Goal: Task Accomplishment & Management: Use online tool/utility

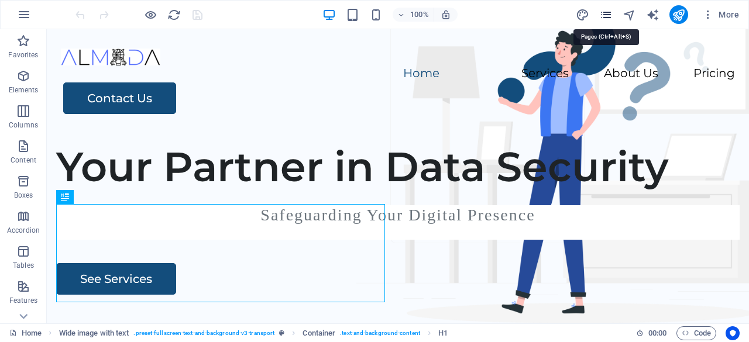
click at [611, 15] on icon "pages" at bounding box center [605, 14] width 13 height 13
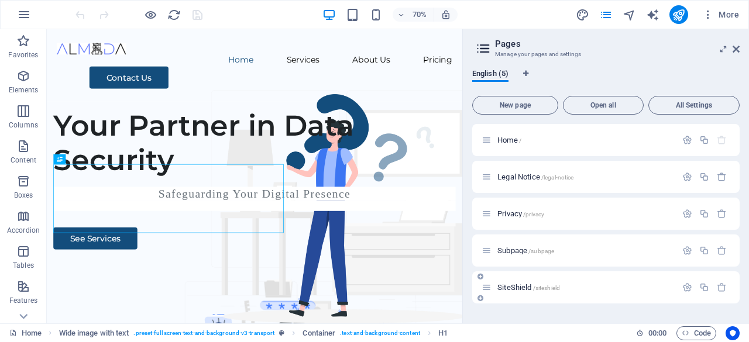
click at [516, 281] on div "SiteShield /siteshield" at bounding box center [579, 287] width 195 height 13
click at [518, 285] on span "SiteShield /siteshield" at bounding box center [529, 287] width 63 height 9
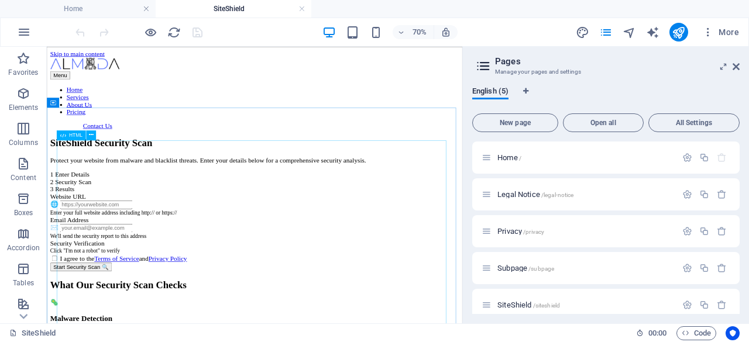
click at [70, 136] on span "HTML" at bounding box center [75, 135] width 13 height 5
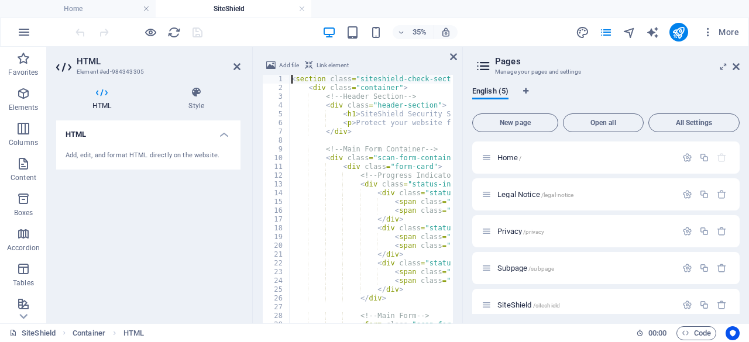
scroll to position [690, 0]
click at [383, 146] on div "< section class = "siteshield-check-section" > < div class = "container" > <!--…" at bounding box center [565, 239] width 553 height 328
click at [739, 64] on icon at bounding box center [736, 66] width 7 height 9
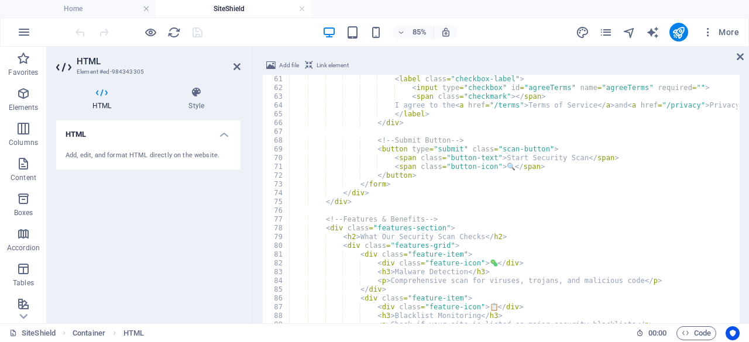
scroll to position [562, 0]
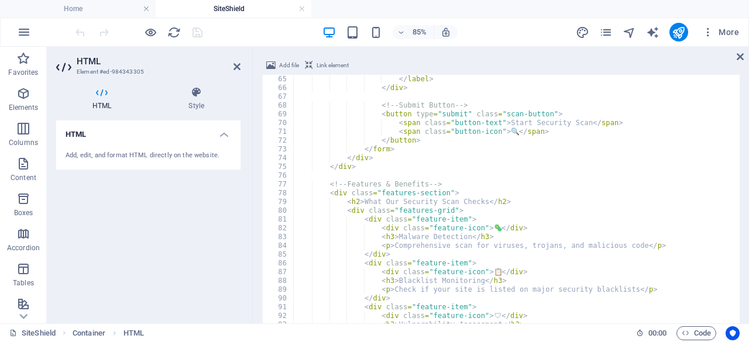
type textarea "</div>"
click at [513, 165] on div "</ label > </ div > <!-- Submit Button --> < button type = "submit" class = "sc…" at bounding box center [569, 239] width 553 height 328
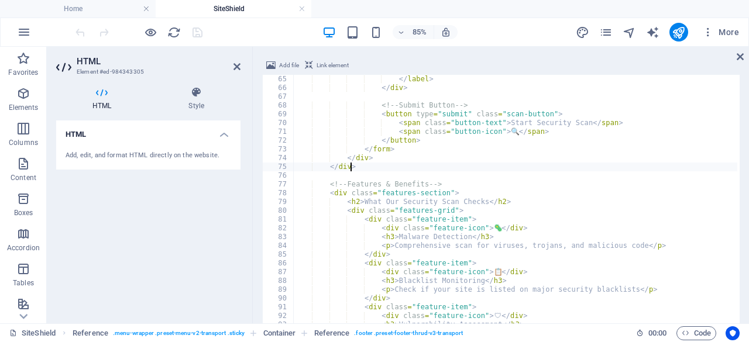
scroll to position [741, 0]
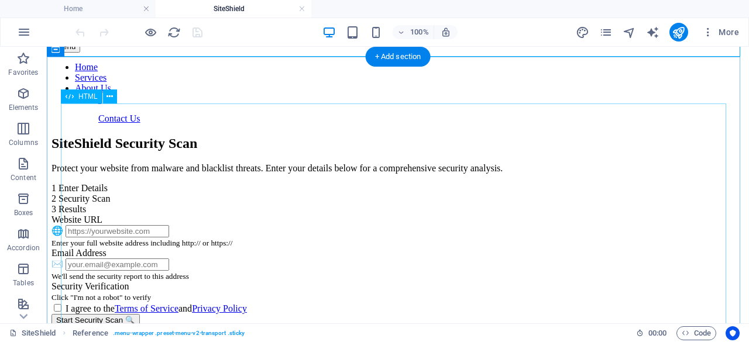
scroll to position [59, 0]
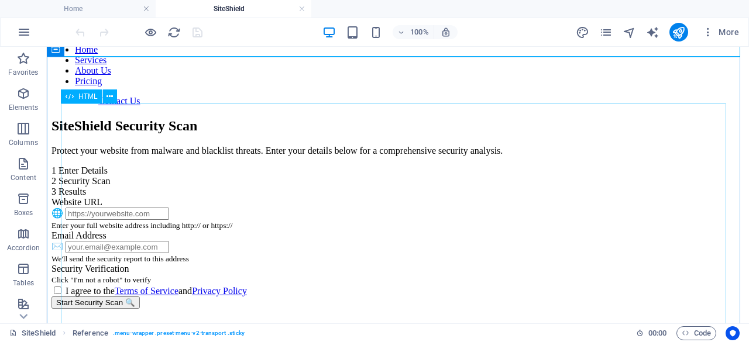
click at [83, 99] on span "HTML" at bounding box center [87, 96] width 19 height 7
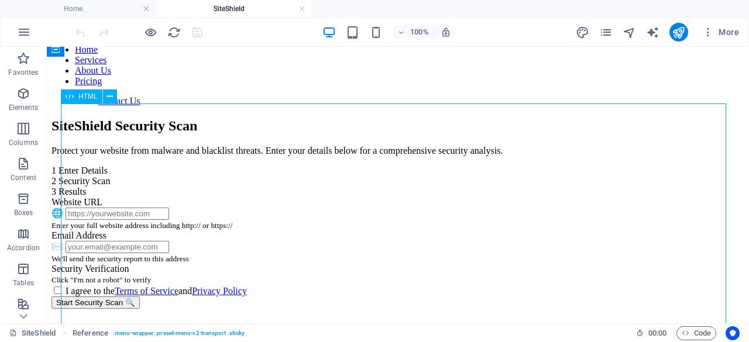
click at [83, 99] on span "HTML" at bounding box center [87, 96] width 19 height 7
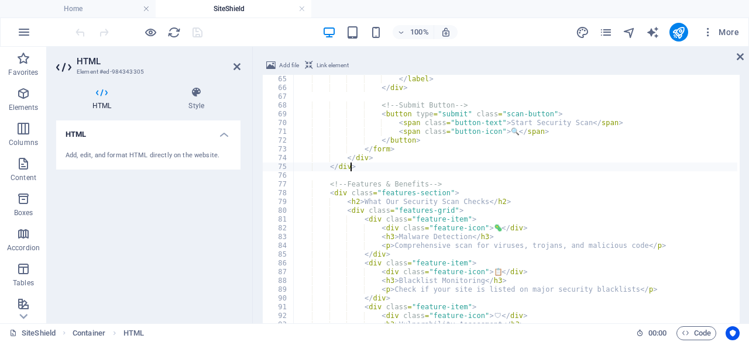
scroll to position [562, 0]
click at [361, 166] on div "</ label > </ div > <!-- Submit Button --> < button type = "submit" class = "sc…" at bounding box center [570, 239] width 553 height 328
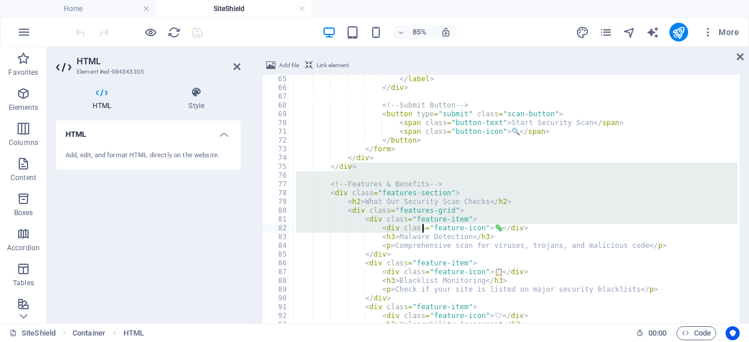
drag, startPoint x: 361, startPoint y: 166, endPoint x: 422, endPoint y: 231, distance: 89.9
click at [422, 231] on div "</ label > </ div > <!-- Submit Button --> < button type = "submit" class = "sc…" at bounding box center [570, 239] width 553 height 328
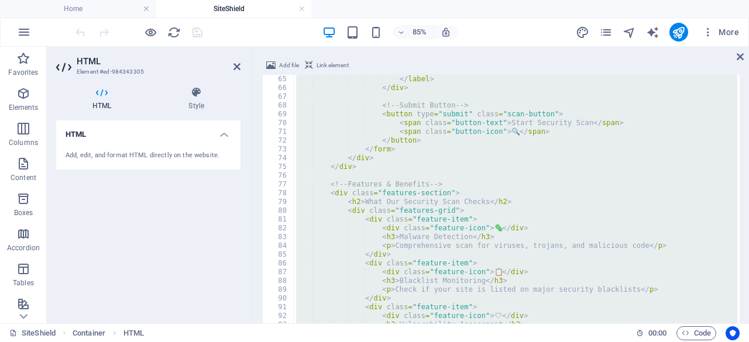
click at [491, 169] on div "</ label > </ div > <!-- Submit Button --> < button type = "submit" class = "sc…" at bounding box center [516, 231] width 444 height 313
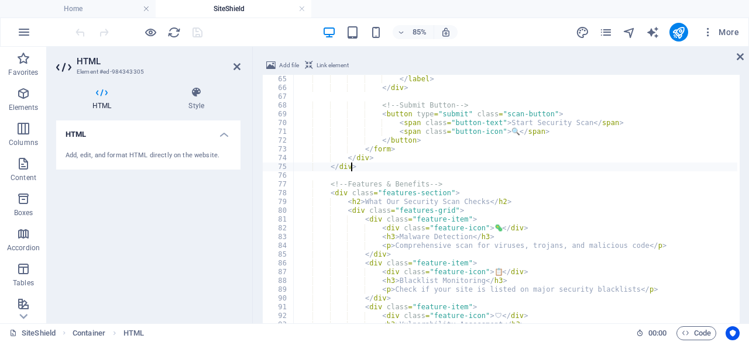
click at [491, 169] on div "</ label > </ div > <!-- Submit Button --> < button type = "submit" class = "sc…" at bounding box center [570, 239] width 553 height 328
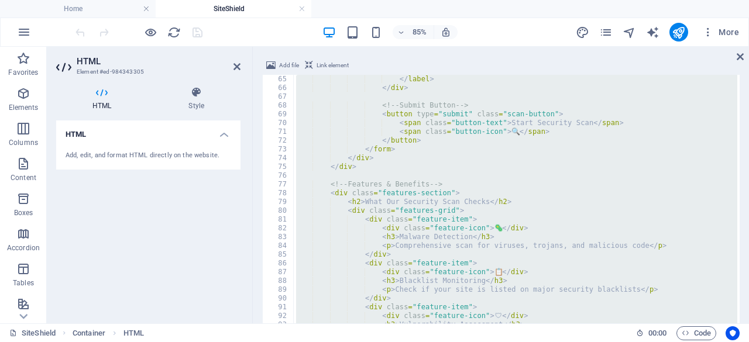
paste textarea "/style"
type textarea "</style>"
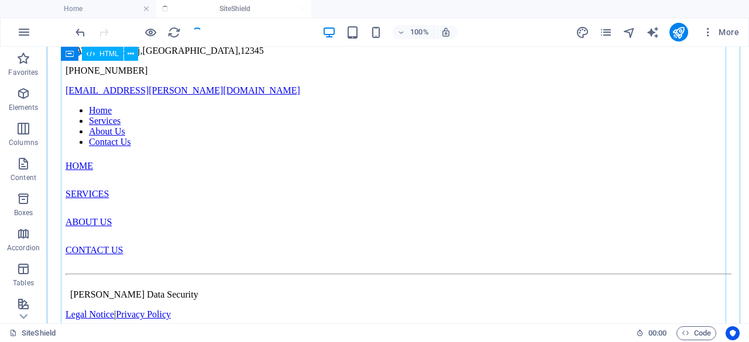
scroll to position [672, 0]
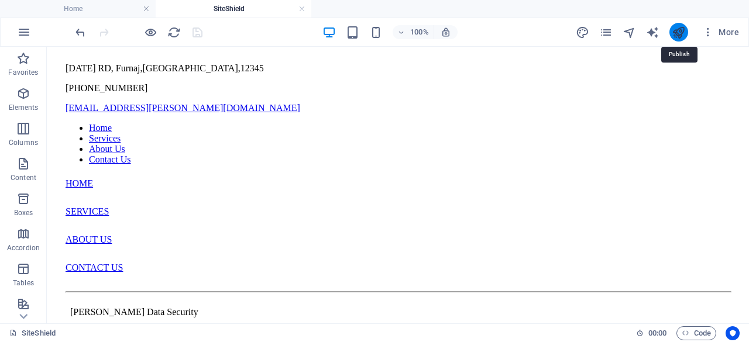
click at [679, 30] on icon "publish" at bounding box center [678, 32] width 13 height 13
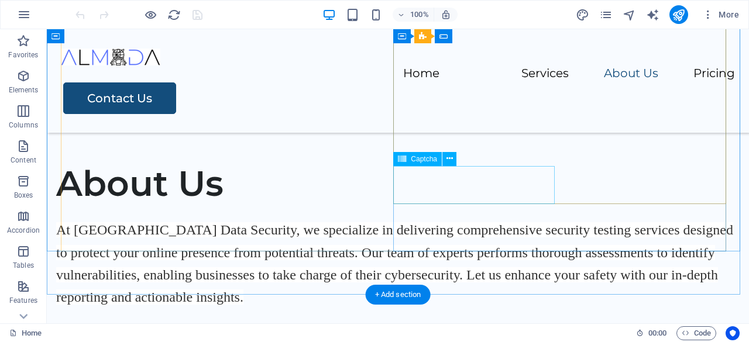
scroll to position [1639, 0]
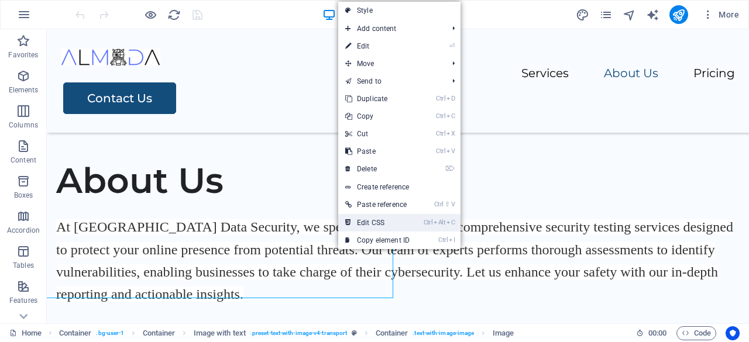
click at [380, 222] on link "Ctrl Alt C Edit CSS" at bounding box center [377, 223] width 78 height 18
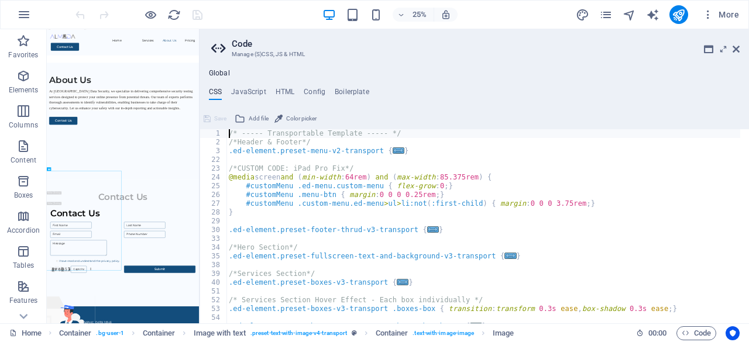
scroll to position [961, 0]
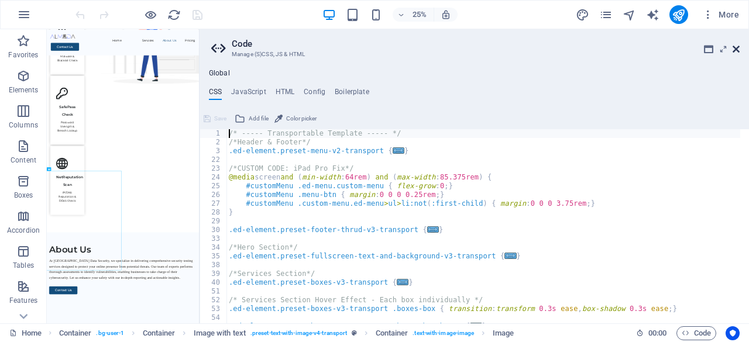
click at [735, 47] on icon at bounding box center [736, 48] width 7 height 9
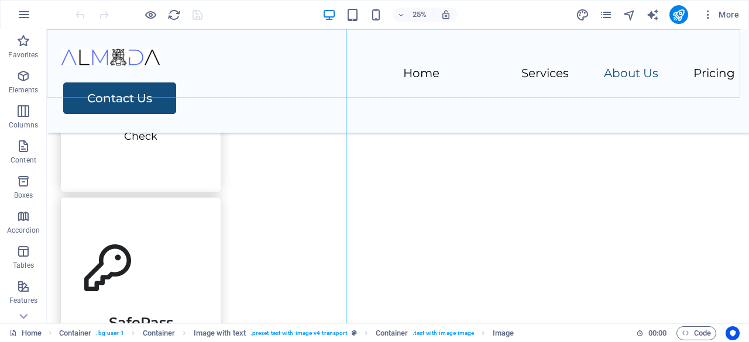
scroll to position [1562, 0]
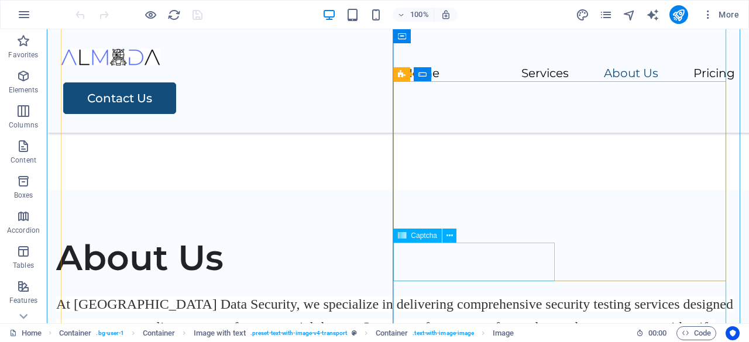
click at [427, 234] on span "Captcha" at bounding box center [424, 235] width 26 height 7
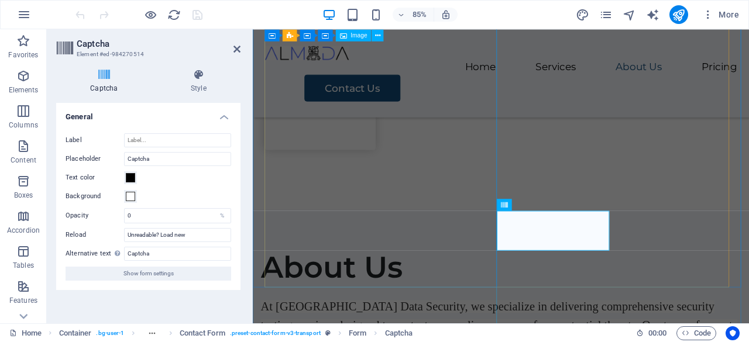
scroll to position [1575, 0]
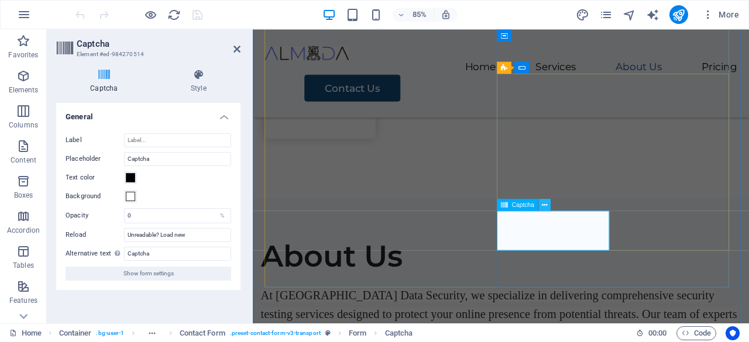
click at [546, 203] on icon at bounding box center [544, 205] width 5 height 11
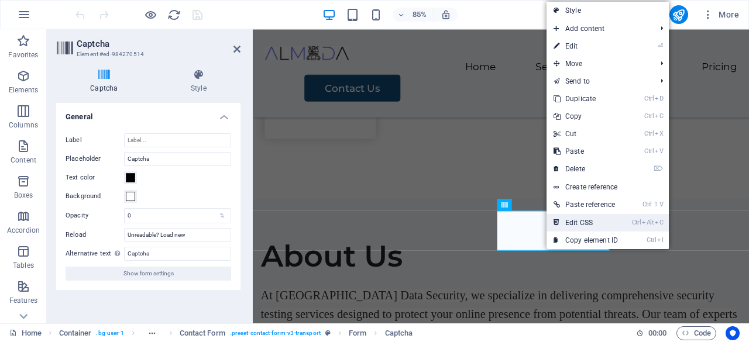
click at [570, 220] on link "Ctrl Alt C Edit CSS" at bounding box center [586, 223] width 78 height 18
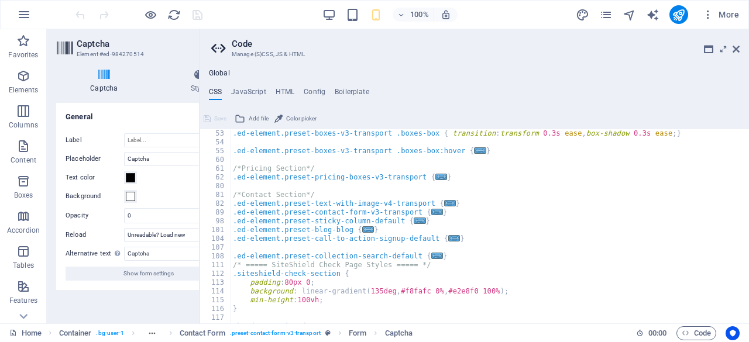
scroll to position [35, 0]
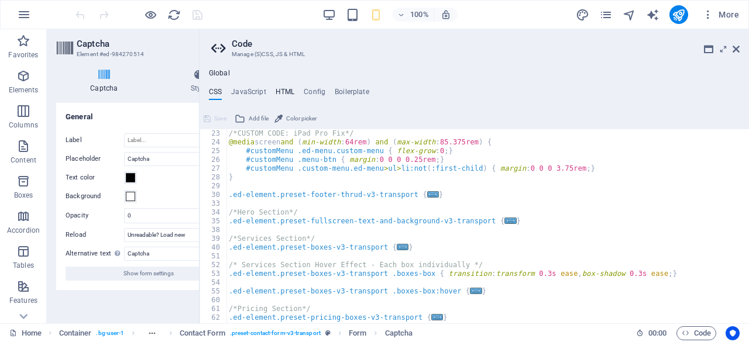
click at [284, 93] on h4 "HTML" at bounding box center [285, 94] width 19 height 13
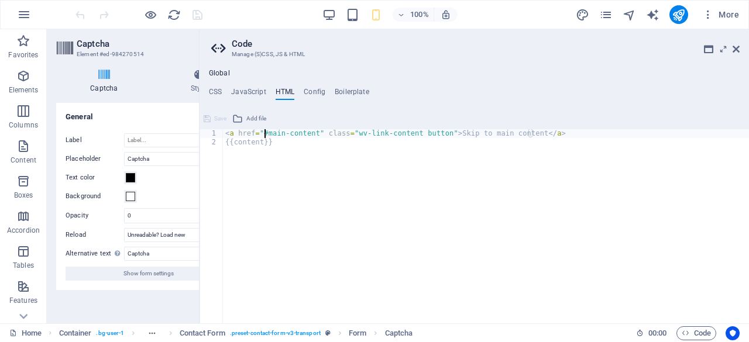
click at [265, 138] on div "< a href = "#main-content" class = "wv-link-content button" > Skip to main cont…" at bounding box center [486, 235] width 526 height 212
click at [266, 136] on div "< a href = "#main-content" class = "wv-link-content button" > Skip to main cont…" at bounding box center [486, 226] width 526 height 194
click at [266, 136] on div "< a href = "#main-content" class = "wv-link-content button" > Skip to main cont…" at bounding box center [486, 235] width 526 height 212
click at [225, 135] on div "< a href = "#main-content" class = "wv-link-content button" > Skip to main cont…" at bounding box center [486, 235] width 526 height 212
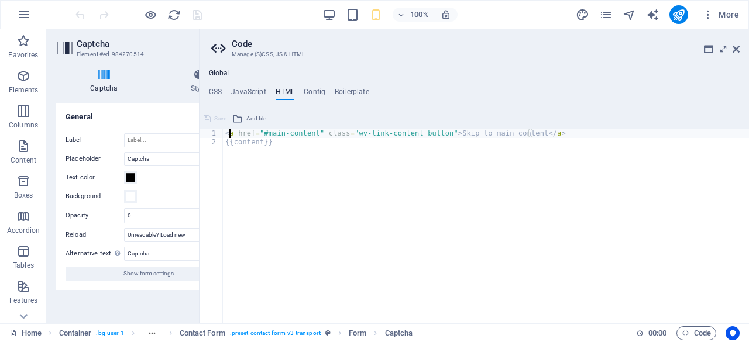
click at [227, 134] on div "< a href = "#main-content" class = "wv-link-content button" > Skip to main cont…" at bounding box center [486, 235] width 526 height 212
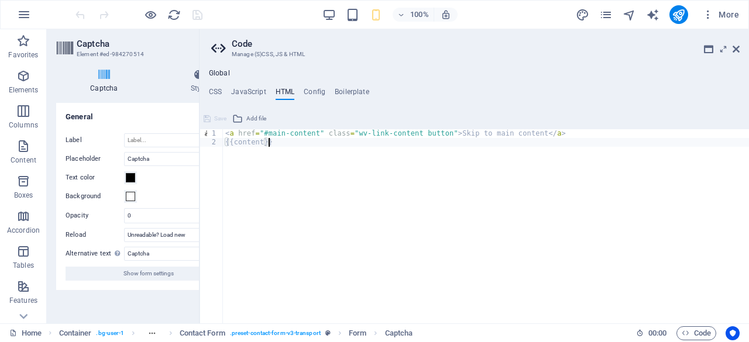
drag, startPoint x: 227, startPoint y: 134, endPoint x: 455, endPoint y: 169, distance: 231.0
click at [455, 169] on div "< a href = "#main-content" class = "wv-link-content button" > Skip to main cont…" at bounding box center [486, 235] width 526 height 212
click at [283, 143] on div "< a href = "#main-content" class = "wv-link-content button" > Skip to main cont…" at bounding box center [486, 235] width 526 height 212
click at [246, 142] on div "< a href = "#main-content" class = "wv-link-content button" > Skip to main cont…" at bounding box center [486, 235] width 526 height 212
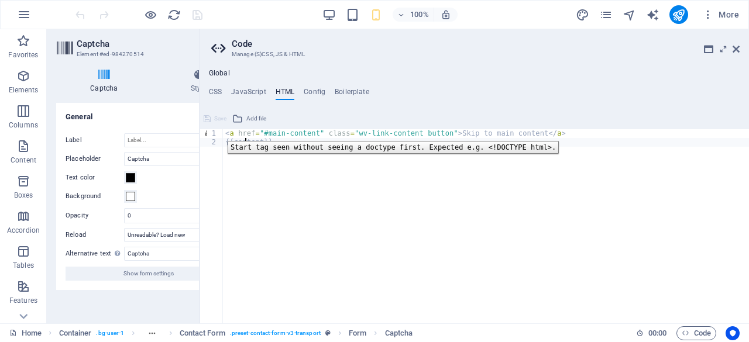
click at [219, 132] on div "1" at bounding box center [211, 133] width 23 height 9
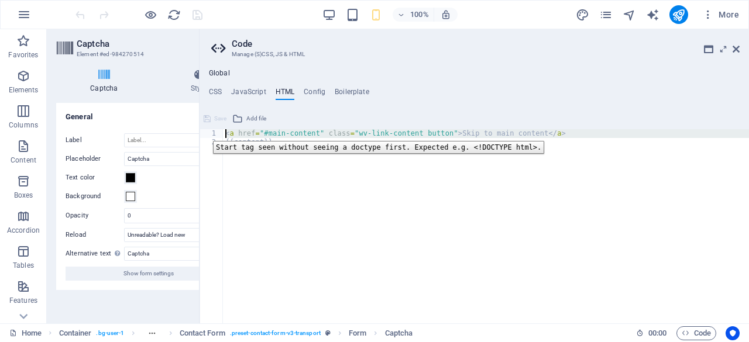
click at [204, 132] on div "1" at bounding box center [211, 133] width 23 height 9
type textarea "<a href="#main-content" class="wv-link-content button">Skip to main content</a>…"
click at [204, 132] on div "1" at bounding box center [211, 133] width 23 height 9
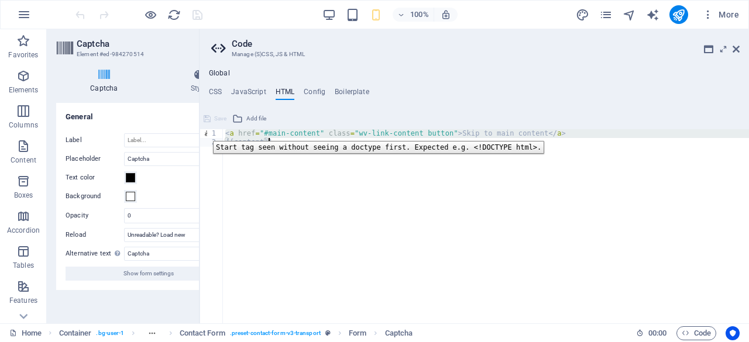
click at [204, 132] on div "1" at bounding box center [211, 133] width 23 height 9
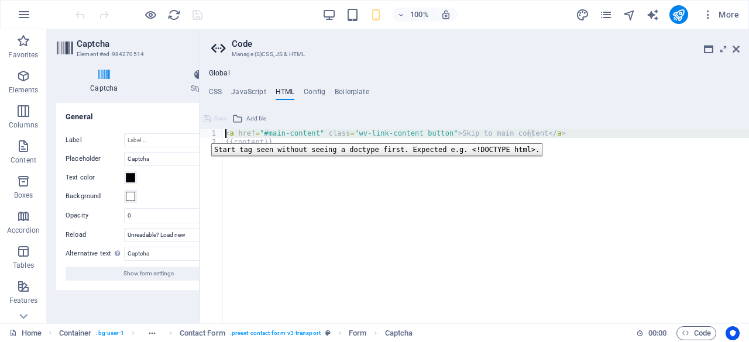
click at [203, 135] on div "1" at bounding box center [211, 133] width 23 height 9
click at [205, 133] on div "1" at bounding box center [211, 133] width 23 height 9
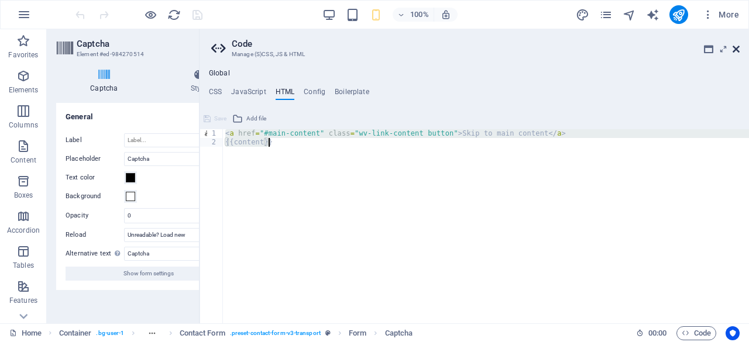
click at [735, 51] on icon at bounding box center [736, 48] width 7 height 9
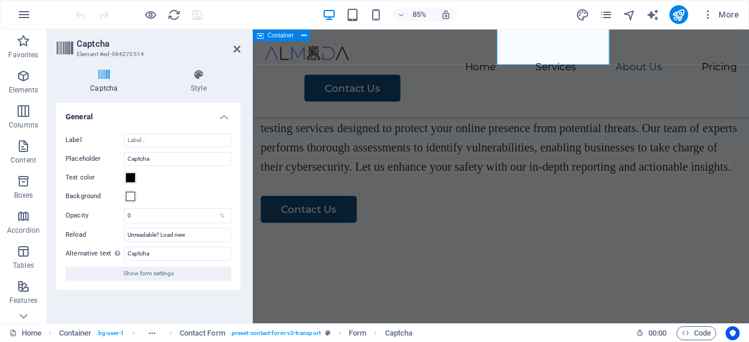
scroll to position [1794, 0]
click at [239, 50] on icon at bounding box center [237, 48] width 7 height 9
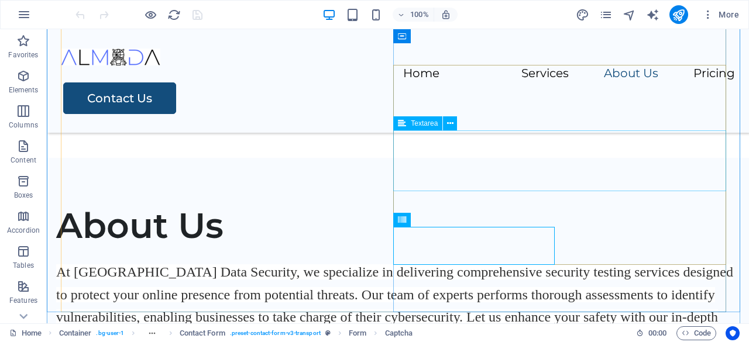
scroll to position [1536, 0]
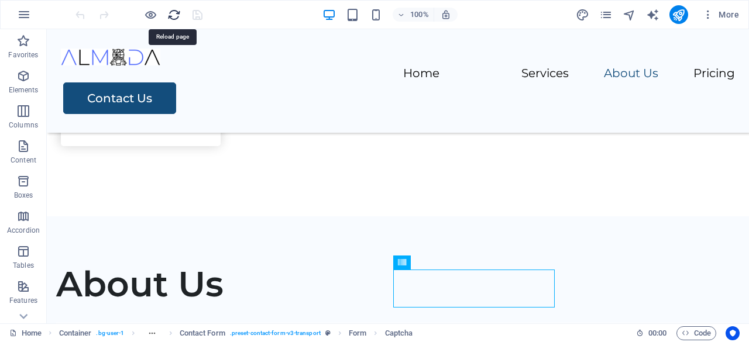
click at [170, 10] on icon "reload" at bounding box center [173, 14] width 13 height 13
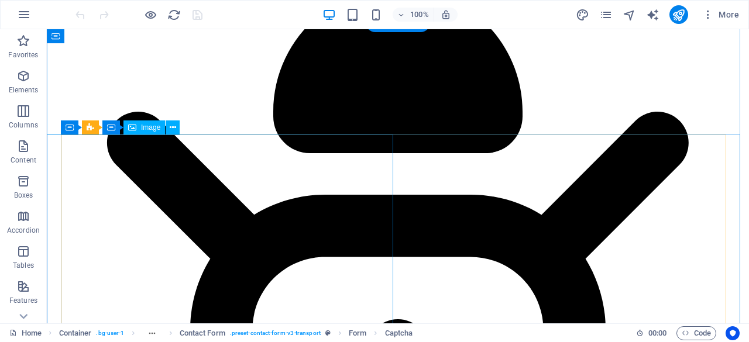
scroll to position [1639, 0]
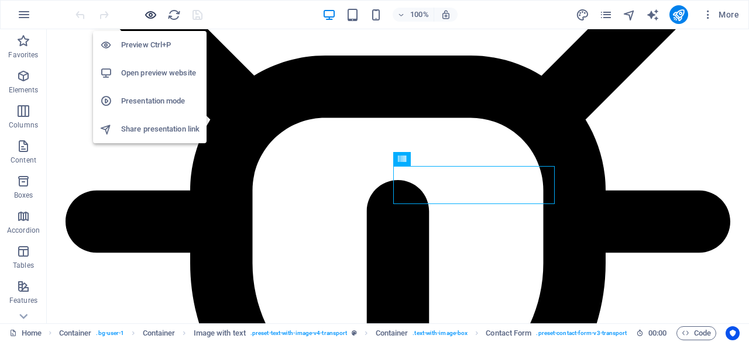
click at [150, 14] on icon "button" at bounding box center [150, 14] width 13 height 13
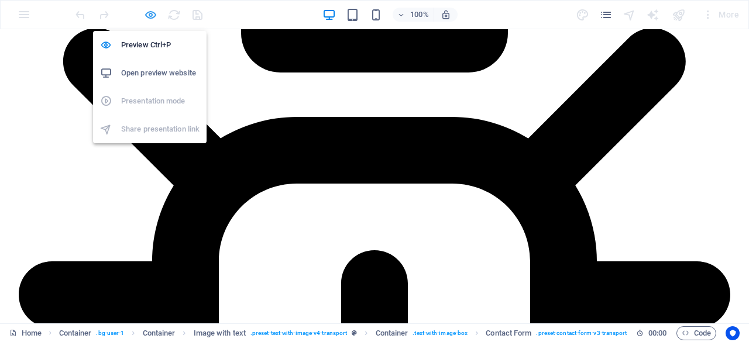
scroll to position [1574, 0]
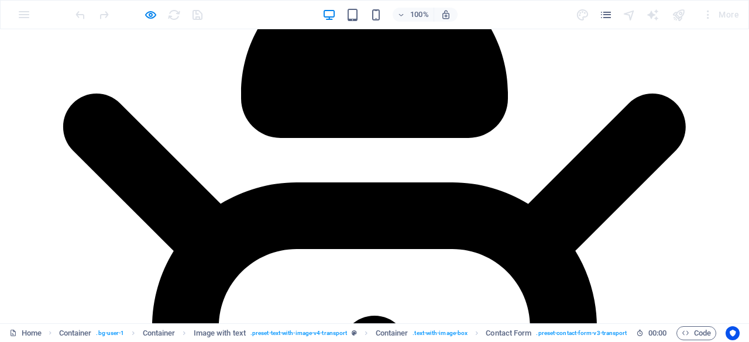
type input "XP2958"
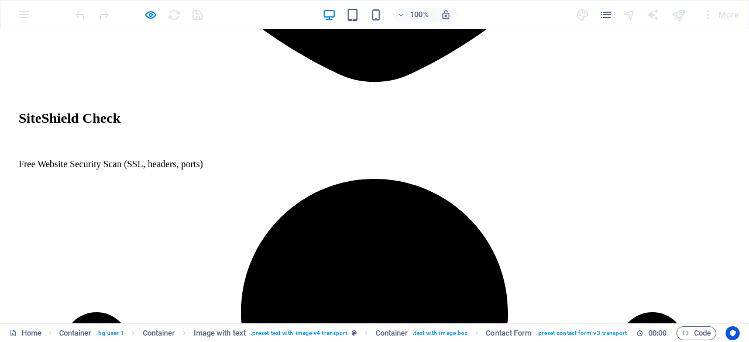
scroll to position [1373, 0]
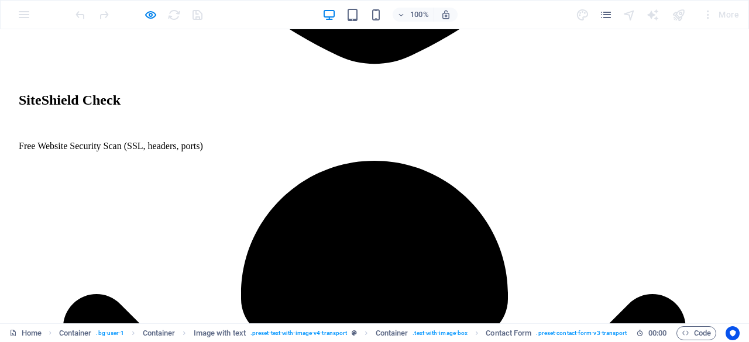
type input "Abdurrahman farag"
type input "Elsharief"
type input "afraselss@gmail.com"
type input "0910200020"
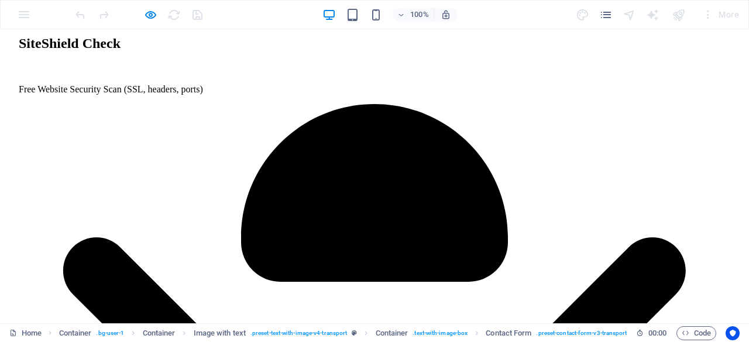
scroll to position [1490, 0]
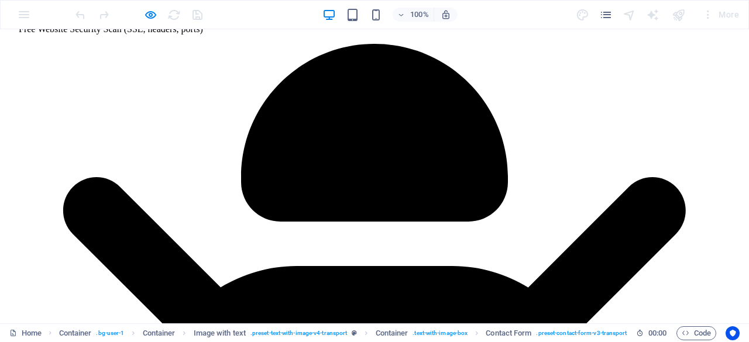
type textarea "saswds"
checkbox input "true"
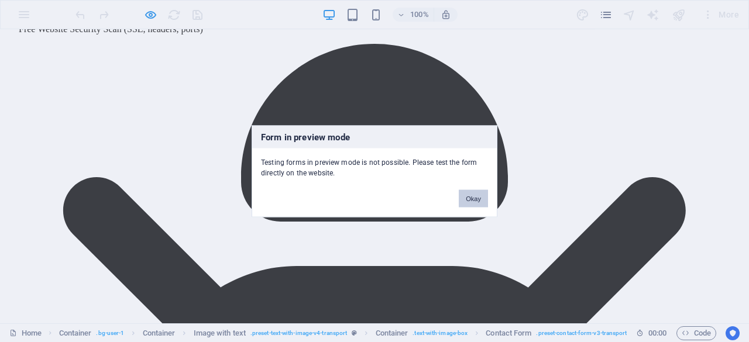
click at [468, 190] on button "Okay" at bounding box center [473, 199] width 29 height 18
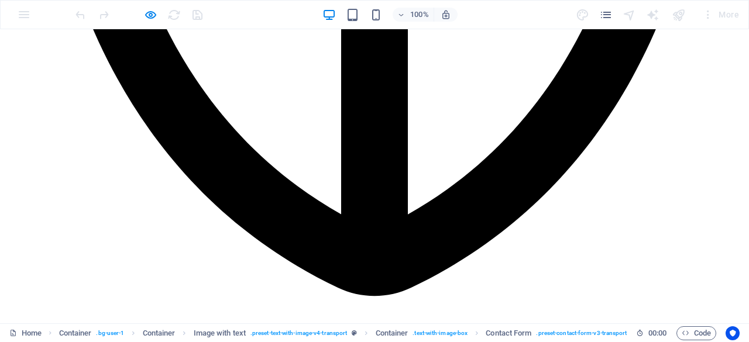
scroll to position [1139, 0]
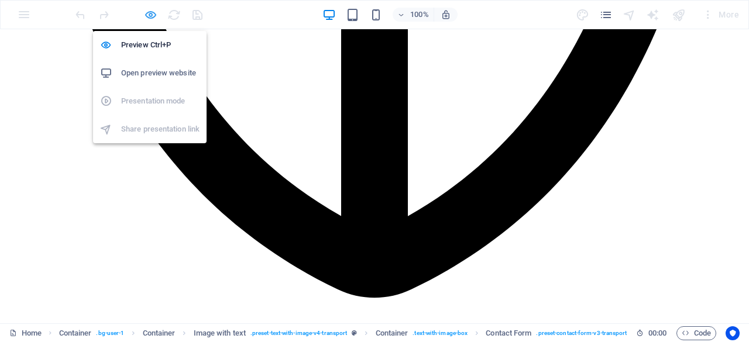
click at [150, 15] on icon "button" at bounding box center [150, 14] width 13 height 13
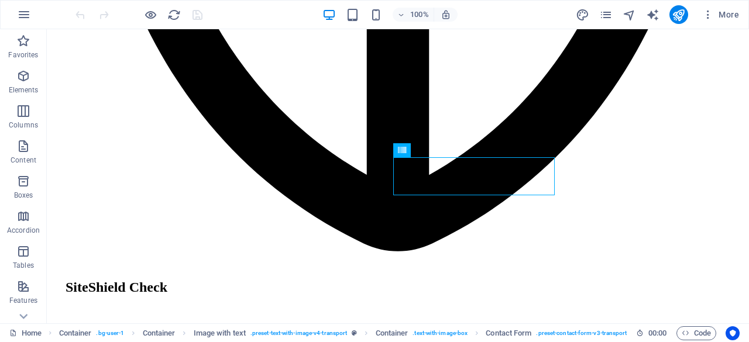
scroll to position [1648, 0]
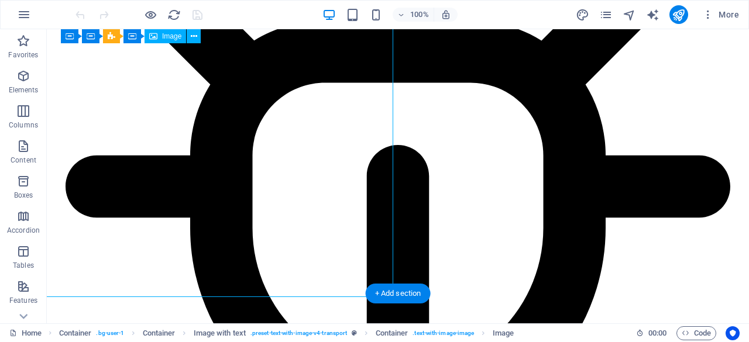
scroll to position [1589, 0]
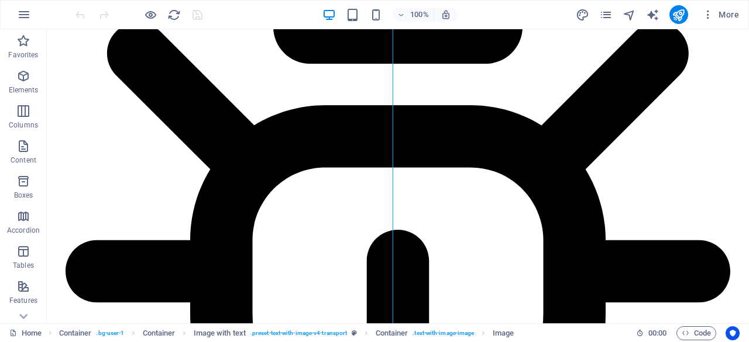
click at [191, 18] on div at bounding box center [138, 14] width 131 height 19
click at [169, 18] on icon "reload" at bounding box center [173, 14] width 13 height 13
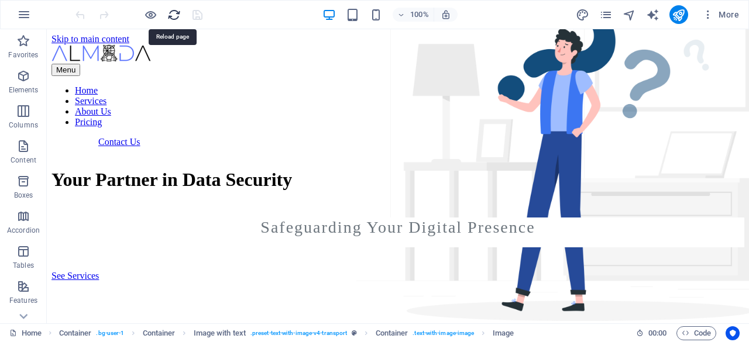
scroll to position [0, 0]
click at [169, 18] on icon "reload" at bounding box center [173, 14] width 13 height 13
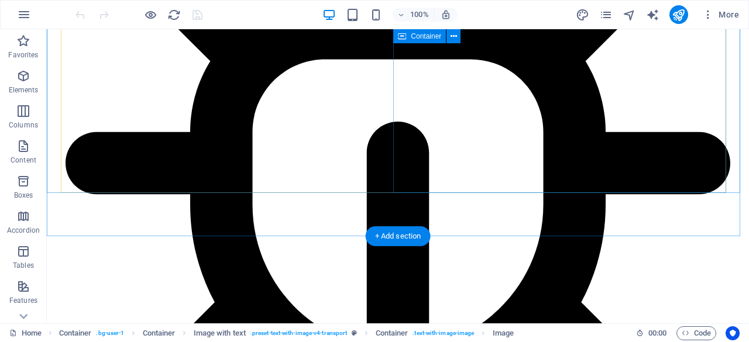
scroll to position [1581, 0]
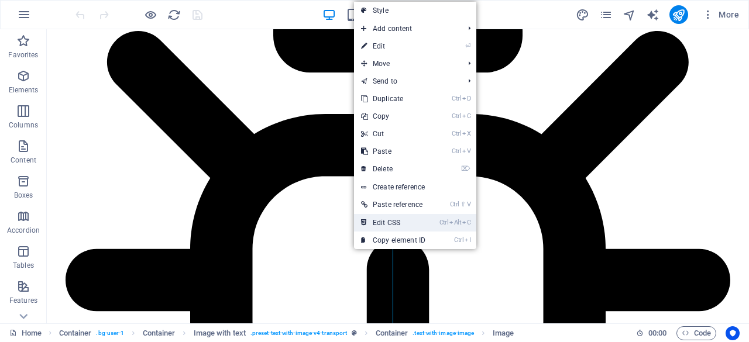
click at [392, 225] on link "Ctrl Alt C Edit CSS" at bounding box center [393, 223] width 78 height 18
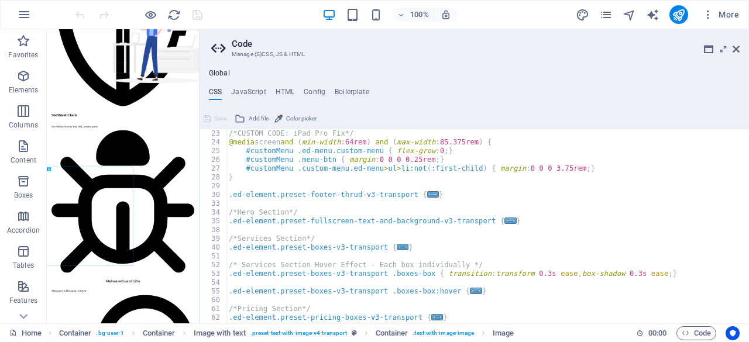
scroll to position [35, 0]
click at [284, 172] on div "/*CUSTOM CODE: iPad Pro Fix*/ @media screen and ( min-width : 64rem ) and ( max…" at bounding box center [484, 235] width 514 height 212
type textarea "} }"
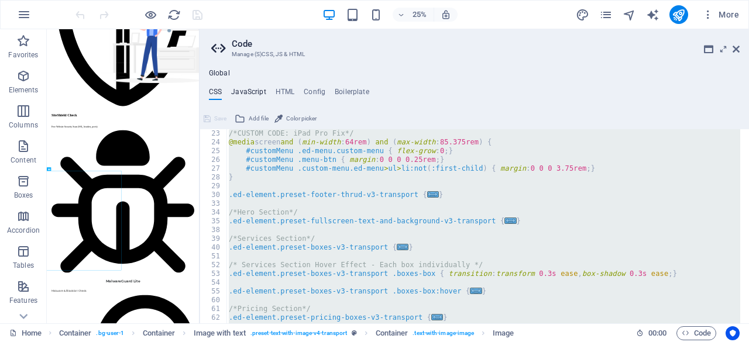
click at [249, 93] on h4 "JavaScript" at bounding box center [248, 94] width 35 height 13
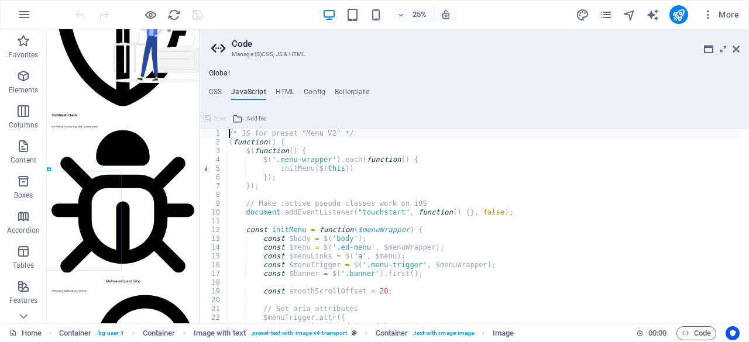
click at [297, 176] on div "/* JS for preset "Menu V2" */ ( function ( ) { $ ( function ( ) { $ ( '.menu-wr…" at bounding box center [495, 230] width 537 height 203
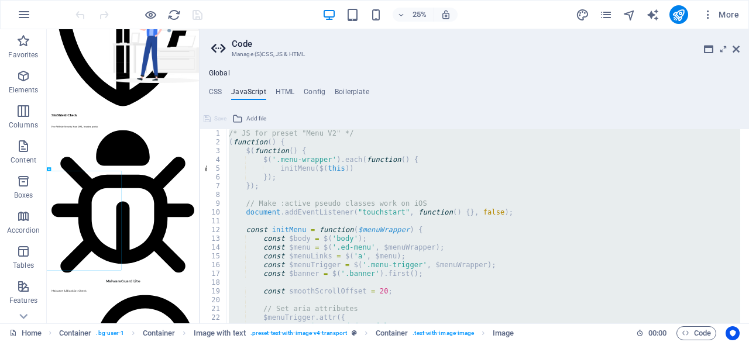
click at [315, 189] on div "/* JS for preset "Menu V2" */ ( function ( ) { $ ( function ( ) { $ ( '.menu-wr…" at bounding box center [484, 226] width 514 height 194
type textarea "});"
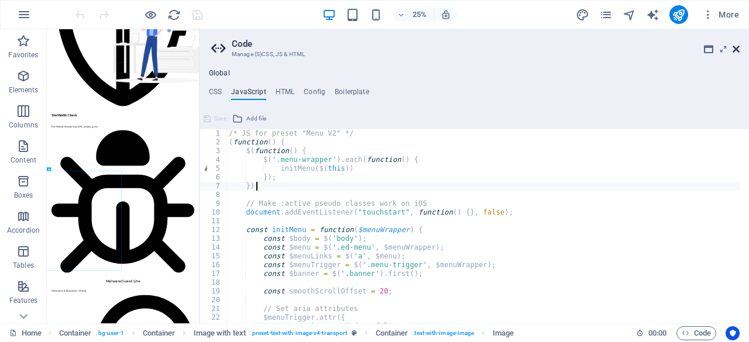
click at [737, 50] on icon at bounding box center [736, 48] width 7 height 9
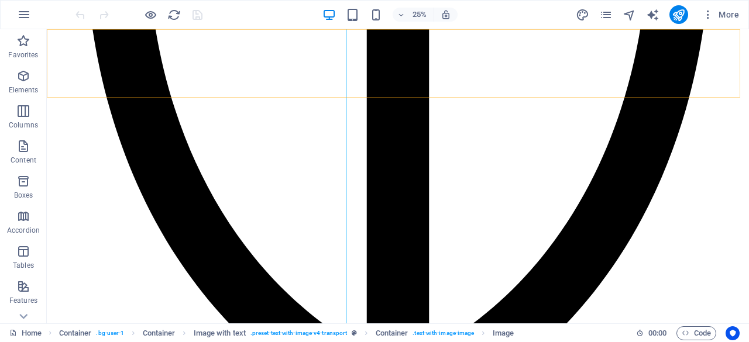
scroll to position [1562, 0]
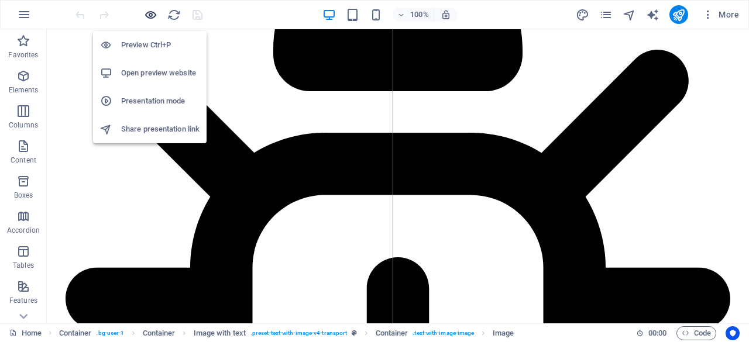
click at [152, 12] on icon "button" at bounding box center [150, 14] width 13 height 13
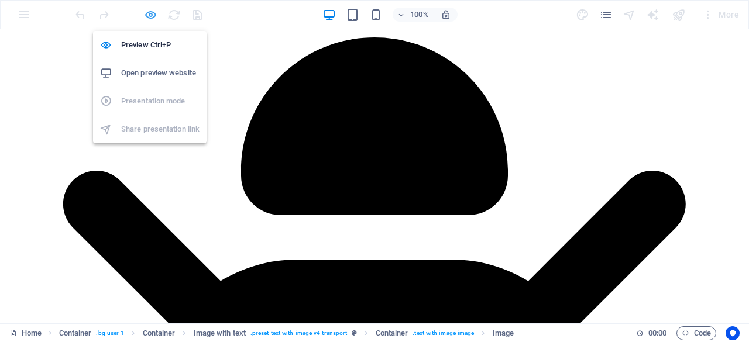
click at [152, 12] on icon "button" at bounding box center [150, 14] width 13 height 13
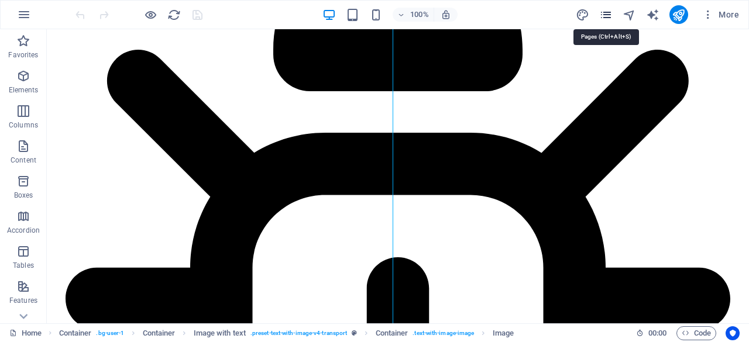
click at [605, 8] on icon "pages" at bounding box center [605, 14] width 13 height 13
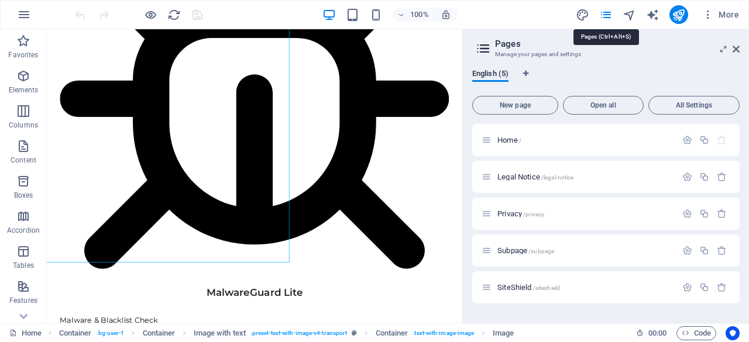
scroll to position [1575, 0]
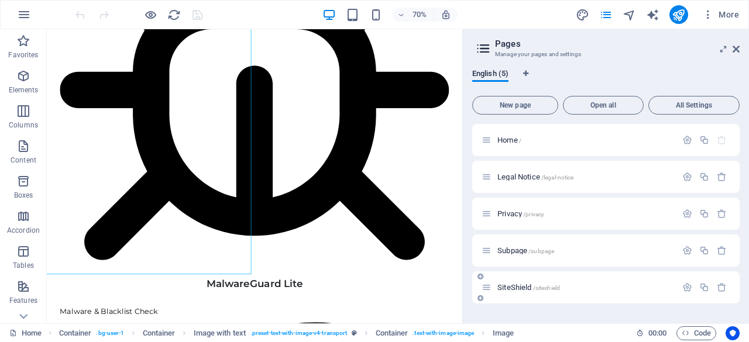
click at [525, 285] on span "SiteShield /siteshield" at bounding box center [529, 287] width 63 height 9
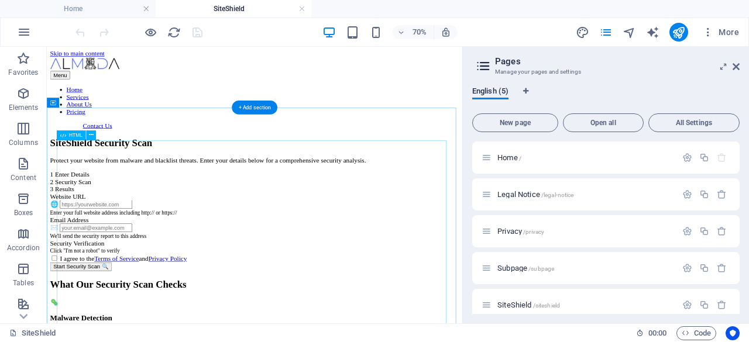
scroll to position [0, 0]
click at [74, 135] on span "HTML" at bounding box center [75, 135] width 13 height 5
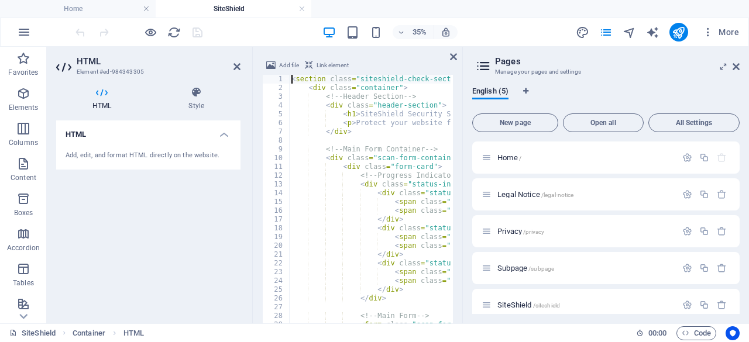
scroll to position [699, 0]
click at [339, 152] on div "< section class = "siteshield-check-section" > < div class = "container" > <!--…" at bounding box center [583, 239] width 588 height 328
type textarea "/* Your existing styles would continue here */ </style>"
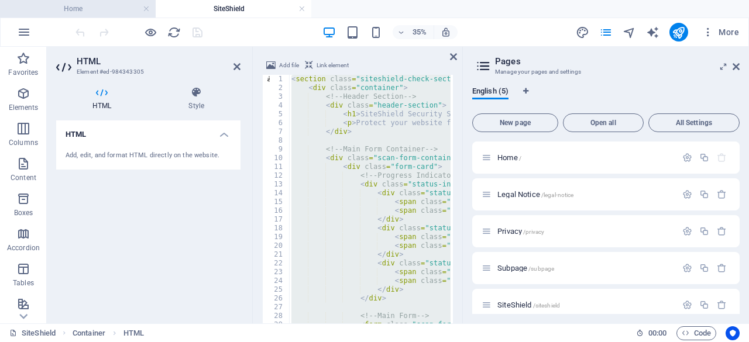
click at [52, 12] on h4 "Home" at bounding box center [78, 8] width 156 height 13
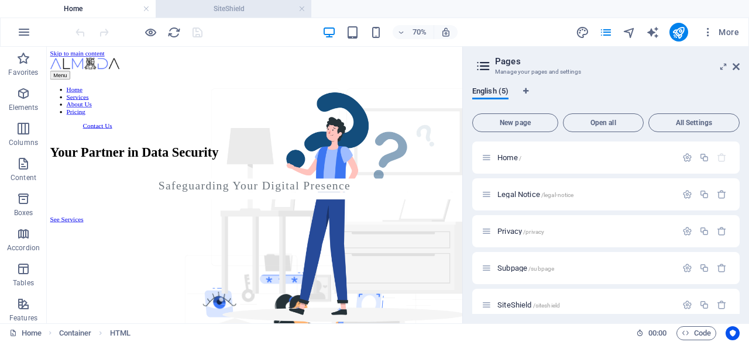
scroll to position [1575, 0]
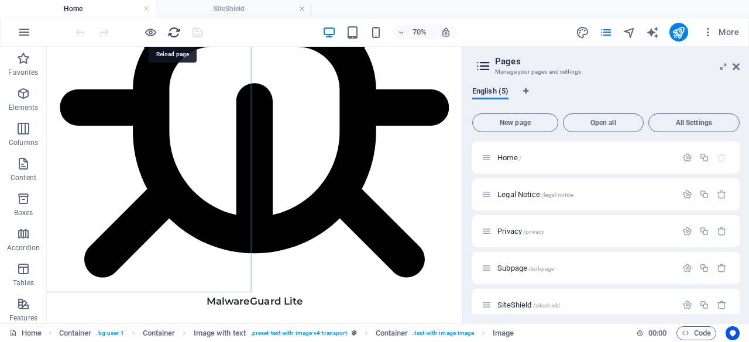
click at [173, 35] on icon "reload" at bounding box center [173, 32] width 13 height 13
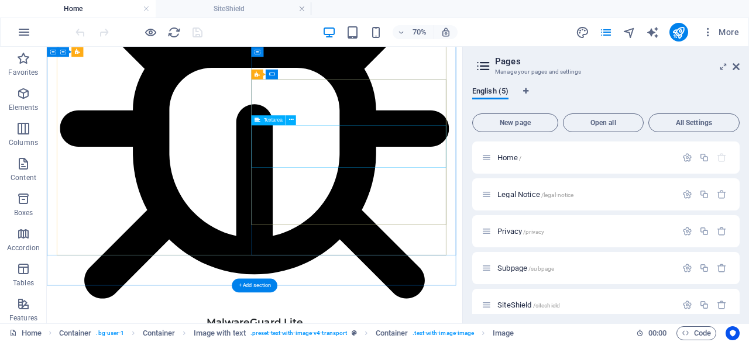
scroll to position [1581, 0]
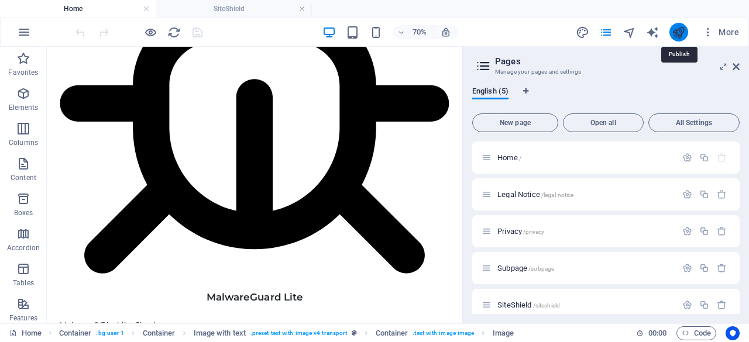
drag, startPoint x: 683, startPoint y: 28, endPoint x: 522, endPoint y: 37, distance: 161.3
click at [683, 28] on icon "publish" at bounding box center [678, 32] width 13 height 13
